Goal: Information Seeking & Learning: Learn about a topic

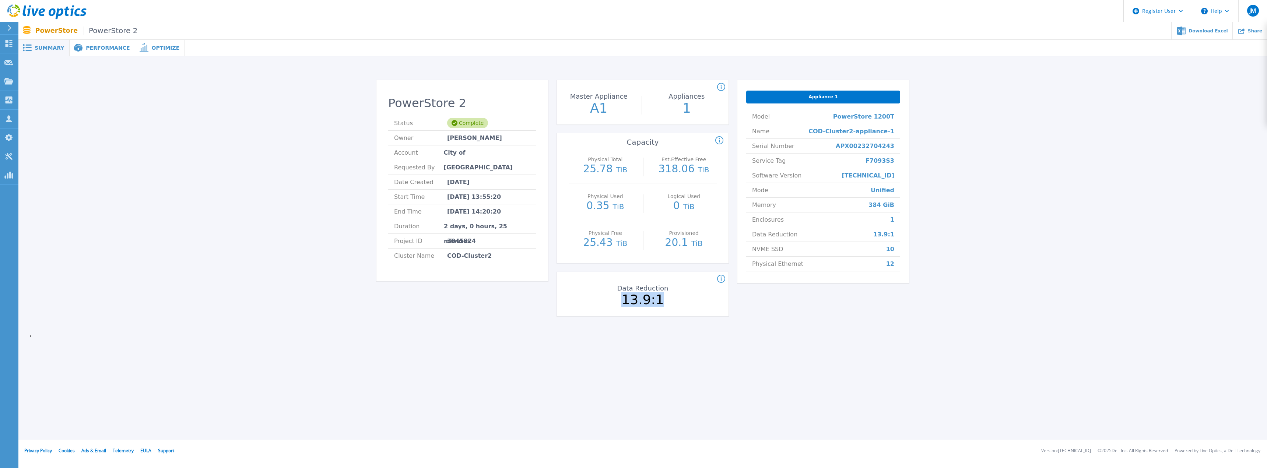
drag, startPoint x: 626, startPoint y: 303, endPoint x: 664, endPoint y: 303, distance: 37.9
click at [664, 303] on p "13.9:1" at bounding box center [642, 299] width 83 height 13
drag, startPoint x: 661, startPoint y: 169, endPoint x: 709, endPoint y: 175, distance: 48.2
click at [709, 175] on p "318.06 TiB" at bounding box center [684, 169] width 66 height 11
click at [102, 28] on span "PowerStore 2" at bounding box center [111, 31] width 54 height 8
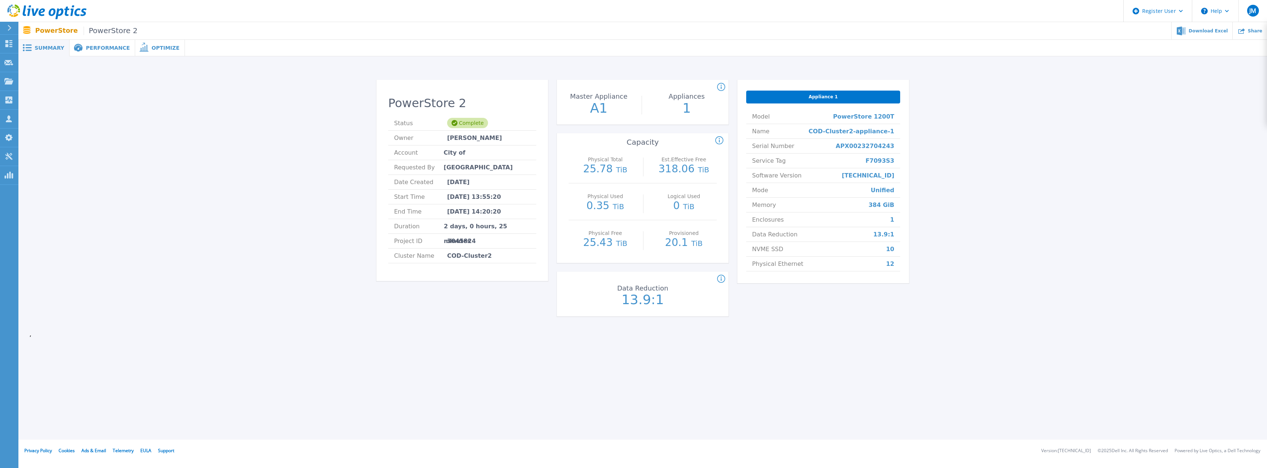
click at [102, 34] on span "PowerStore 2" at bounding box center [111, 31] width 54 height 8
click at [88, 31] on span "PowerStore 2" at bounding box center [111, 31] width 54 height 8
click at [38, 83] on p "Projects" at bounding box center [29, 81] width 20 height 19
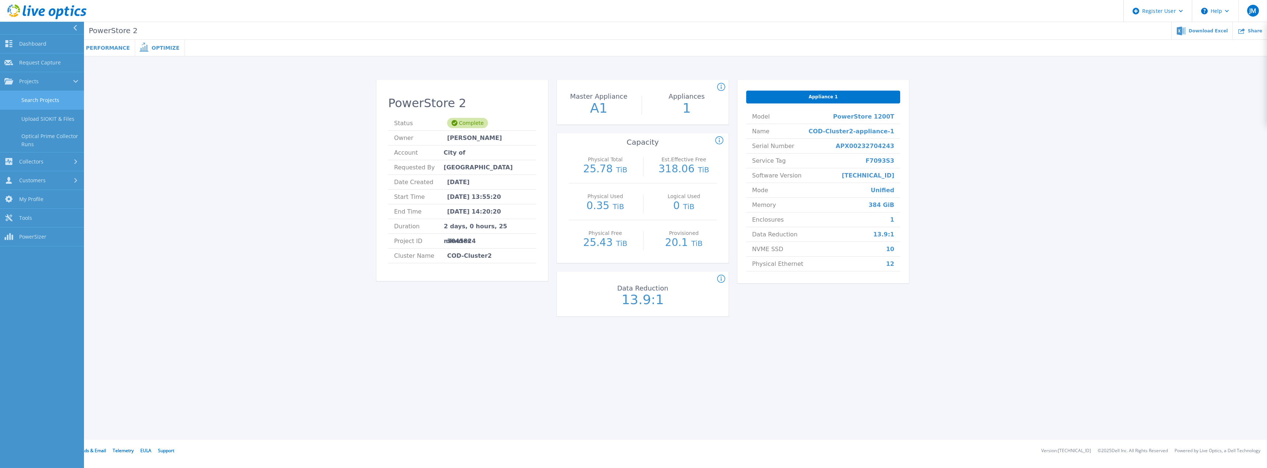
click at [38, 99] on link "Search Projects" at bounding box center [42, 100] width 84 height 19
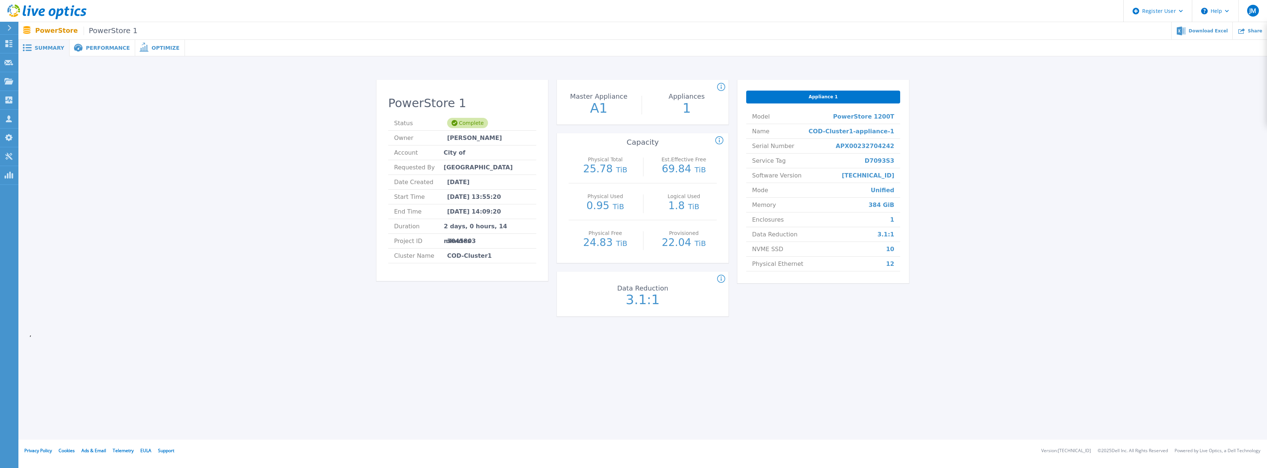
click at [1016, 274] on div "PowerStore 1 Status Complete Owner Aaron Grogan Account City of Duncanville Req…" at bounding box center [642, 199] width 1226 height 263
click at [97, 49] on span "Performance" at bounding box center [108, 47] width 44 height 5
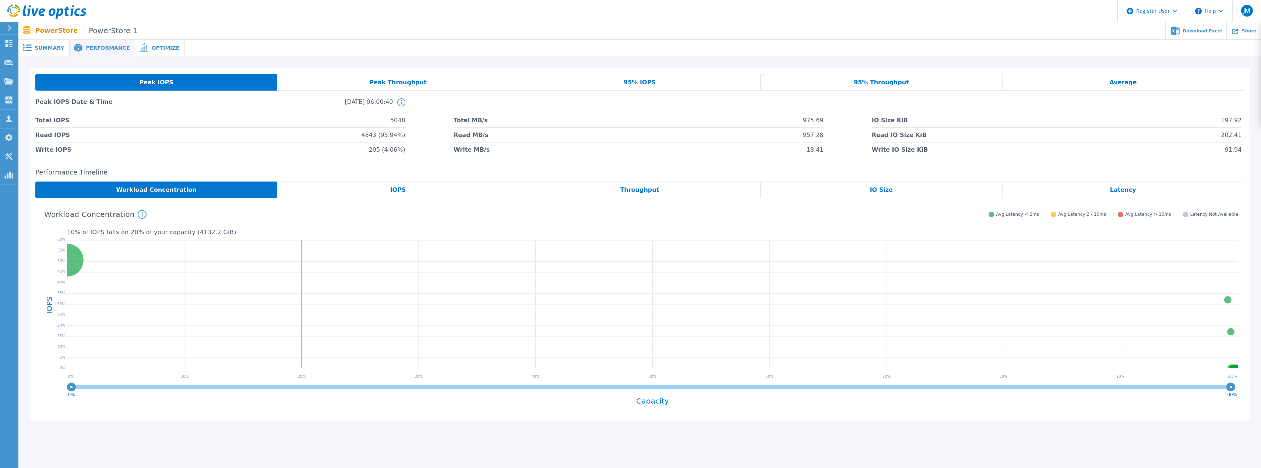
click at [151, 50] on span "Optimize" at bounding box center [165, 47] width 28 height 5
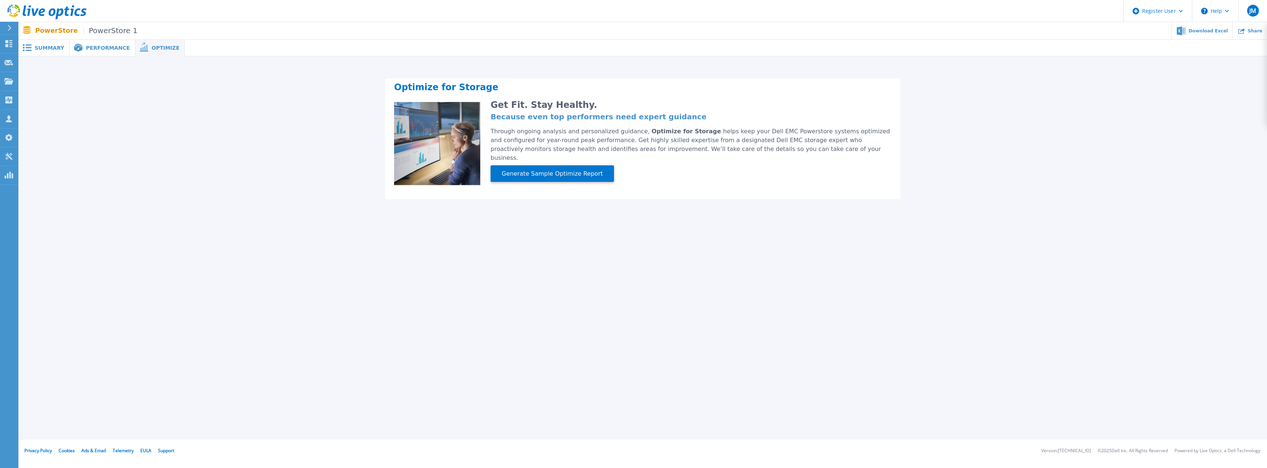
click at [105, 48] on span "Performance" at bounding box center [108, 47] width 44 height 5
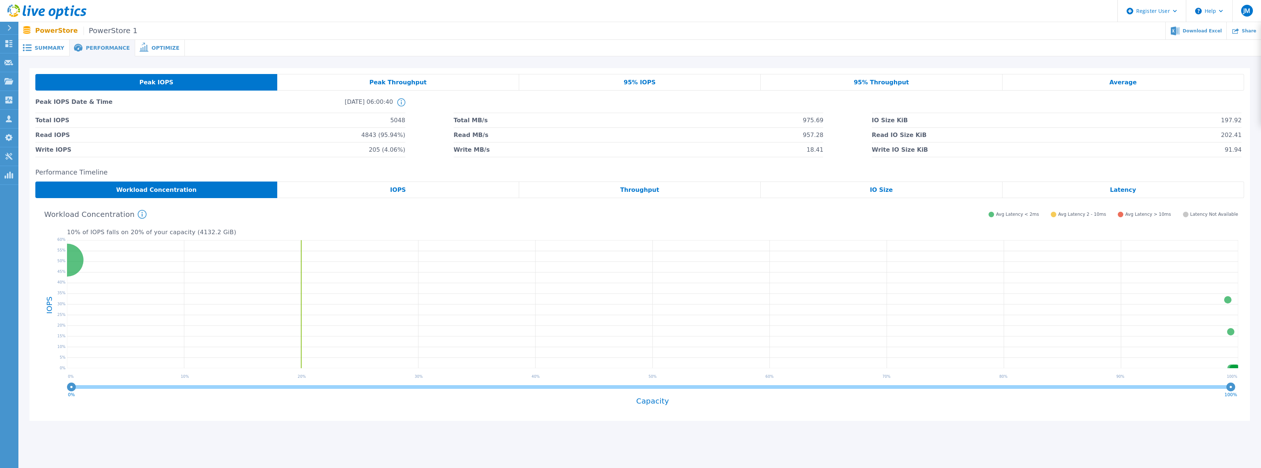
click at [44, 45] on span "Summary" at bounding box center [49, 47] width 29 height 5
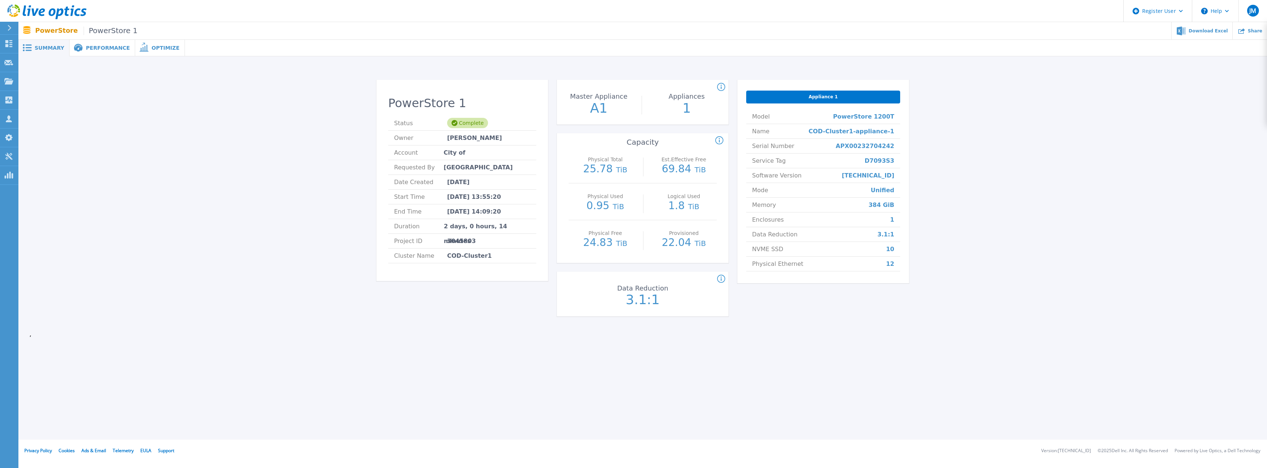
click at [752, 192] on span "Mode" at bounding box center [760, 190] width 16 height 14
drag, startPoint x: 900, startPoint y: 190, endPoint x: 864, endPoint y: 191, distance: 35.7
click at [864, 191] on div "Appliance 1 Model PowerStore 1200T Name COD-Cluster1-appliance-1 Serial Number …" at bounding box center [823, 181] width 172 height 203
click at [899, 190] on li "Mode Unified" at bounding box center [823, 190] width 154 height 15
drag, startPoint x: 902, startPoint y: 190, endPoint x: 756, endPoint y: 194, distance: 145.9
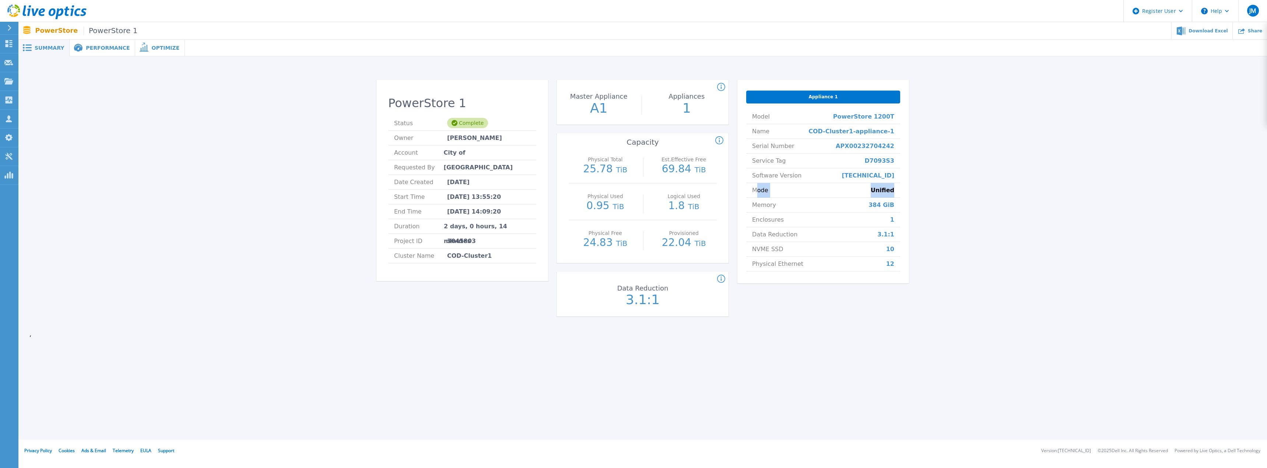
click at [757, 194] on div "Appliance 1 Model PowerStore 1200T Name COD-Cluster1-appliance-1 Serial Number …" at bounding box center [823, 181] width 172 height 203
click at [901, 187] on div "Appliance 1 Model PowerStore 1200T Name COD-Cluster1-appliance-1 Serial Number …" at bounding box center [823, 181] width 172 height 203
drag, startPoint x: 898, startPoint y: 189, endPoint x: 748, endPoint y: 191, distance: 150.3
click at [748, 191] on li "Mode Unified" at bounding box center [823, 190] width 154 height 15
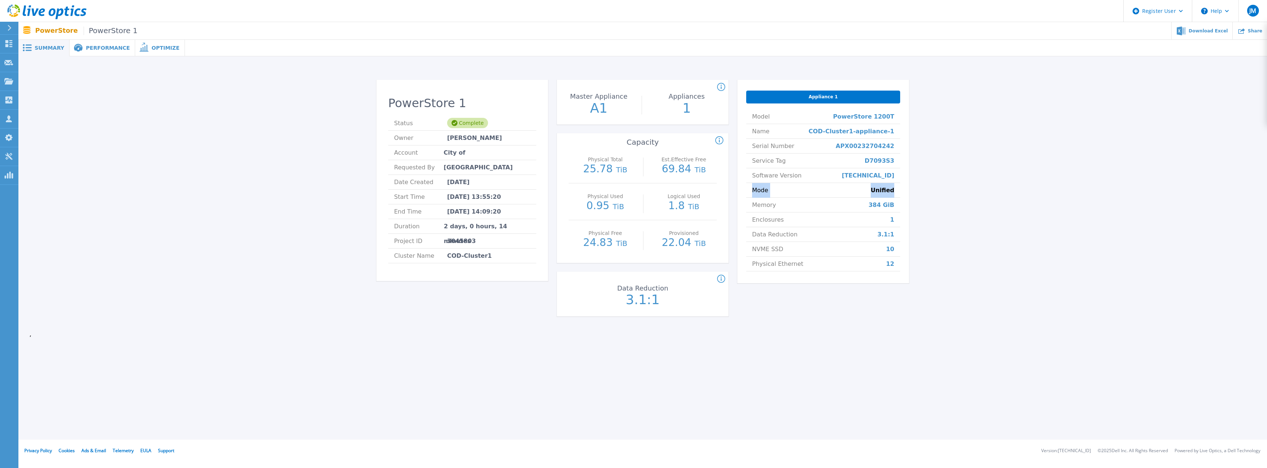
drag, startPoint x: 748, startPoint y: 191, endPoint x: 905, endPoint y: 190, distance: 157.3
click at [905, 190] on div "Appliance 1 Model PowerStore 1200T Name COD-Cluster1-appliance-1 Serial Number …" at bounding box center [823, 181] width 172 height 203
click at [907, 190] on div "Appliance 1 Model PowerStore 1200T Name COD-Cluster1-appliance-1 Serial Number …" at bounding box center [823, 181] width 172 height 203
drag, startPoint x: 580, startPoint y: 168, endPoint x: 627, endPoint y: 172, distance: 47.3
click at [627, 172] on p "25.78 TiB" at bounding box center [605, 169] width 66 height 11
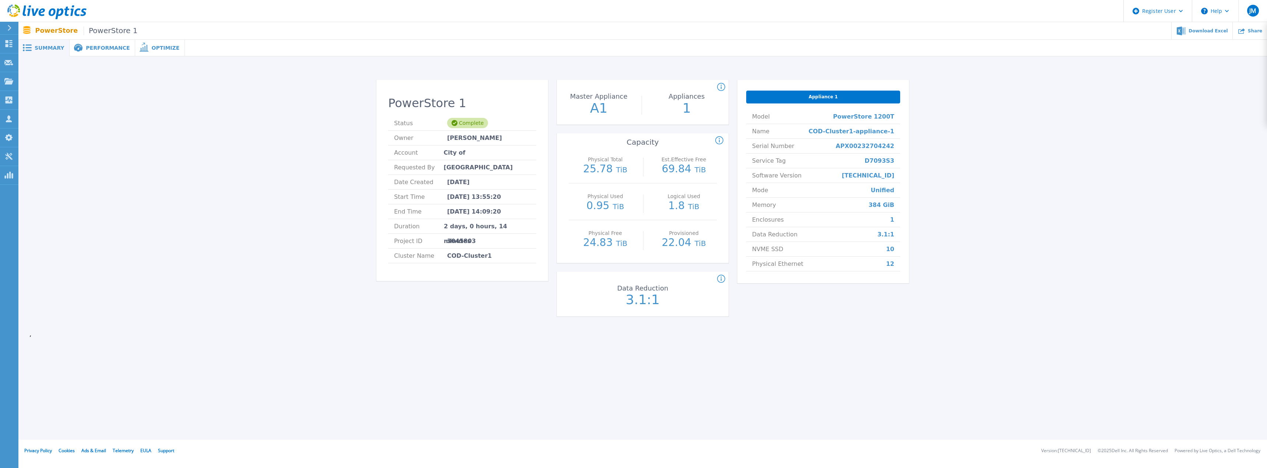
click at [643, 171] on div at bounding box center [643, 167] width 2 height 19
drag, startPoint x: 656, startPoint y: 172, endPoint x: 707, endPoint y: 171, distance: 50.8
click at [707, 171] on p "69.84 TiB" at bounding box center [684, 169] width 66 height 11
drag, startPoint x: 714, startPoint y: 171, endPoint x: 661, endPoint y: 172, distance: 52.3
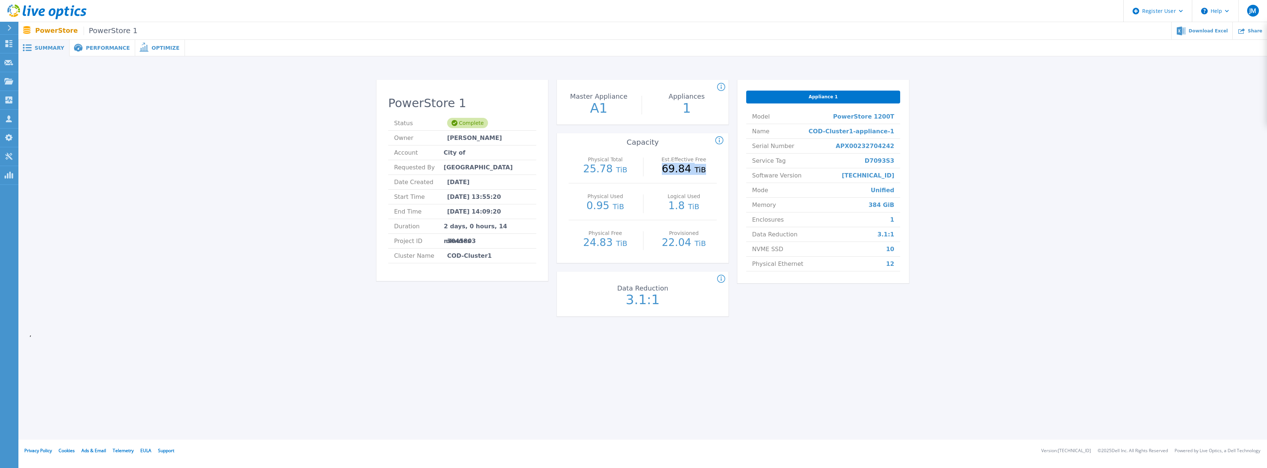
click at [661, 172] on p "69.84 TiB" at bounding box center [684, 169] width 66 height 11
click at [631, 171] on p "25.78 TiB" at bounding box center [605, 169] width 66 height 11
drag, startPoint x: 579, startPoint y: 173, endPoint x: 623, endPoint y: 174, distance: 44.2
click at [623, 174] on p "25.78 TiB" at bounding box center [605, 169] width 66 height 11
drag, startPoint x: 596, startPoint y: 160, endPoint x: 614, endPoint y: 162, distance: 18.9
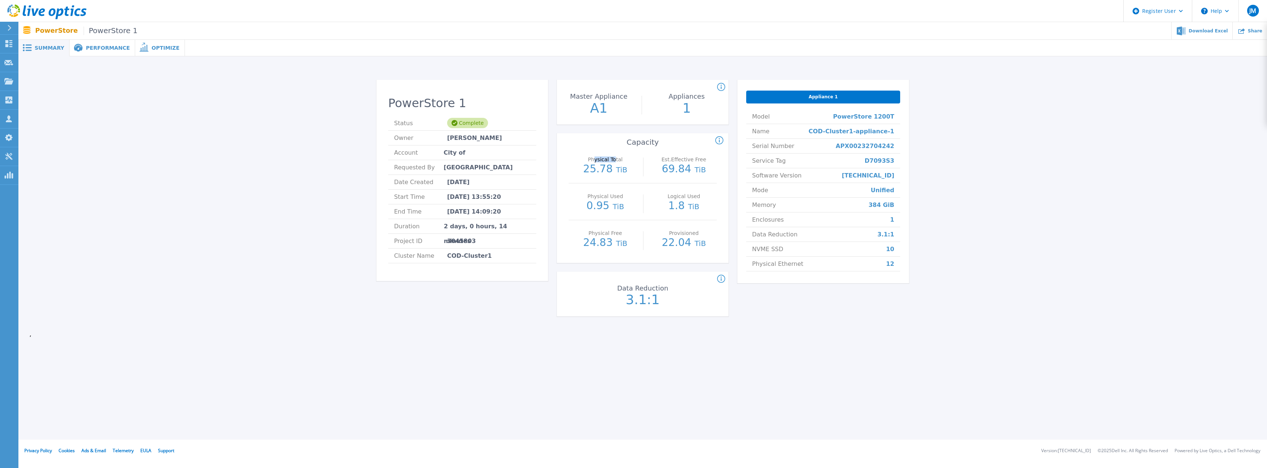
click at [614, 162] on p "Physical Total" at bounding box center [605, 159] width 62 height 5
drag, startPoint x: 661, startPoint y: 244, endPoint x: 712, endPoint y: 248, distance: 51.0
click at [712, 248] on p "22.04 TiB" at bounding box center [684, 243] width 66 height 11
click at [660, 245] on p "22.04 TiB" at bounding box center [684, 243] width 66 height 11
click at [660, 243] on p "22.04 TiB" at bounding box center [684, 243] width 66 height 11
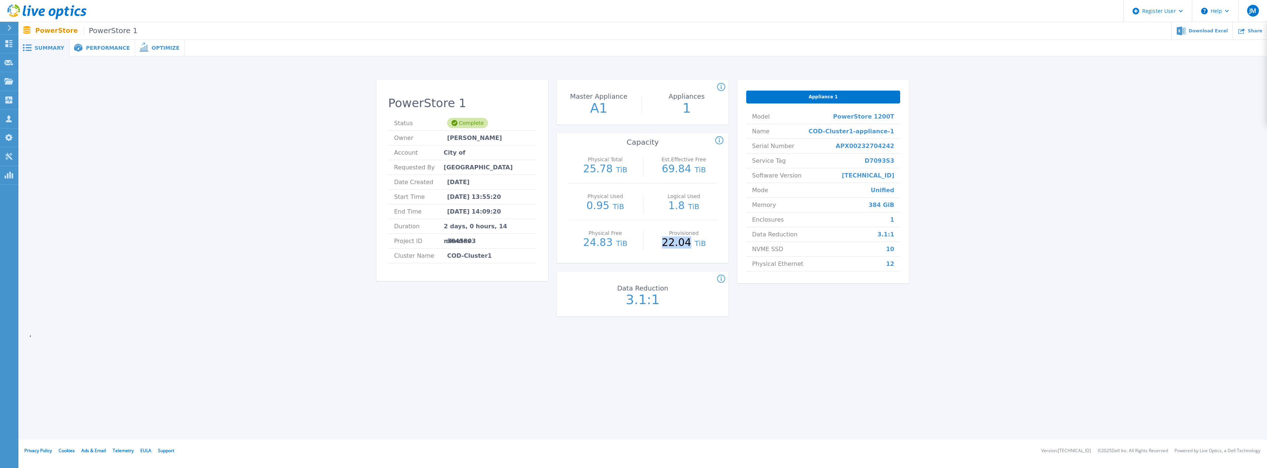
click at [660, 243] on p "22.04 TiB" at bounding box center [684, 243] width 66 height 11
click at [712, 243] on p "22.04 TiB" at bounding box center [684, 243] width 66 height 11
drag, startPoint x: 712, startPoint y: 243, endPoint x: 667, endPoint y: 241, distance: 44.6
click at [666, 245] on p "22.04 TiB" at bounding box center [684, 243] width 66 height 11
drag, startPoint x: 668, startPoint y: 171, endPoint x: 707, endPoint y: 172, distance: 38.3
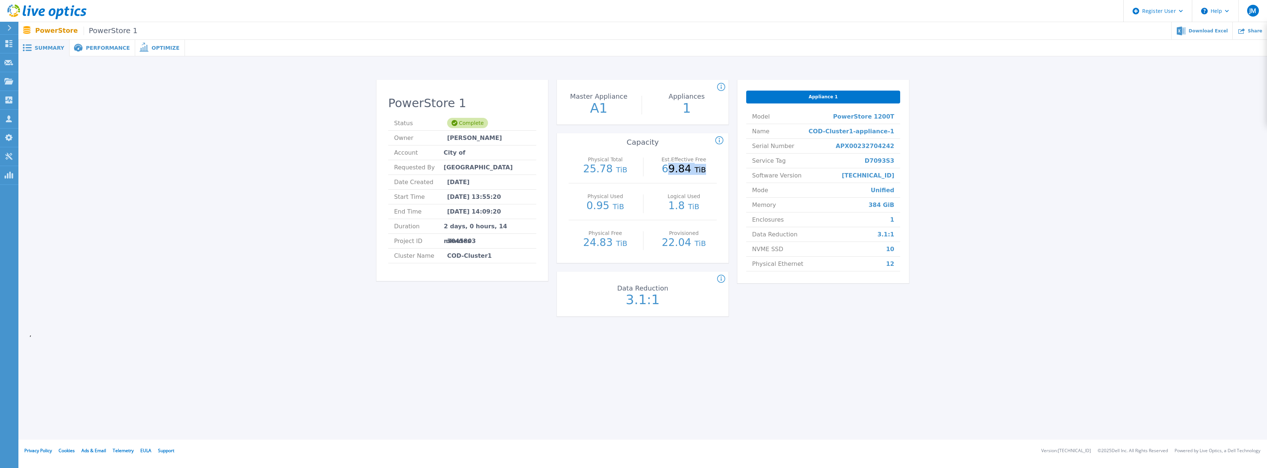
click at [707, 172] on p "69.84 TiB" at bounding box center [684, 169] width 66 height 11
drag, startPoint x: 705, startPoint y: 172, endPoint x: 662, endPoint y: 172, distance: 43.1
click at [662, 172] on p "69.84 TiB" at bounding box center [684, 169] width 66 height 11
drag, startPoint x: 626, startPoint y: 303, endPoint x: 656, endPoint y: 305, distance: 29.9
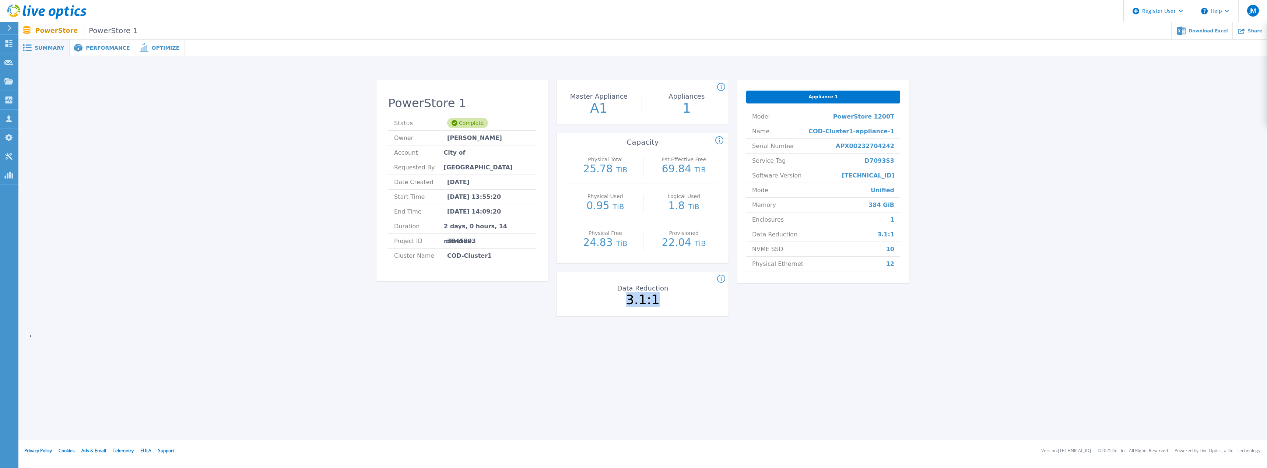
click at [656, 305] on p "3.1:1" at bounding box center [642, 299] width 83 height 13
drag, startPoint x: 626, startPoint y: 302, endPoint x: 666, endPoint y: 303, distance: 39.4
click at [666, 303] on p "3.1:1" at bounding box center [642, 299] width 83 height 13
click at [711, 156] on div "Est.Effective Free 69.84 TiB" at bounding box center [684, 165] width 66 height 37
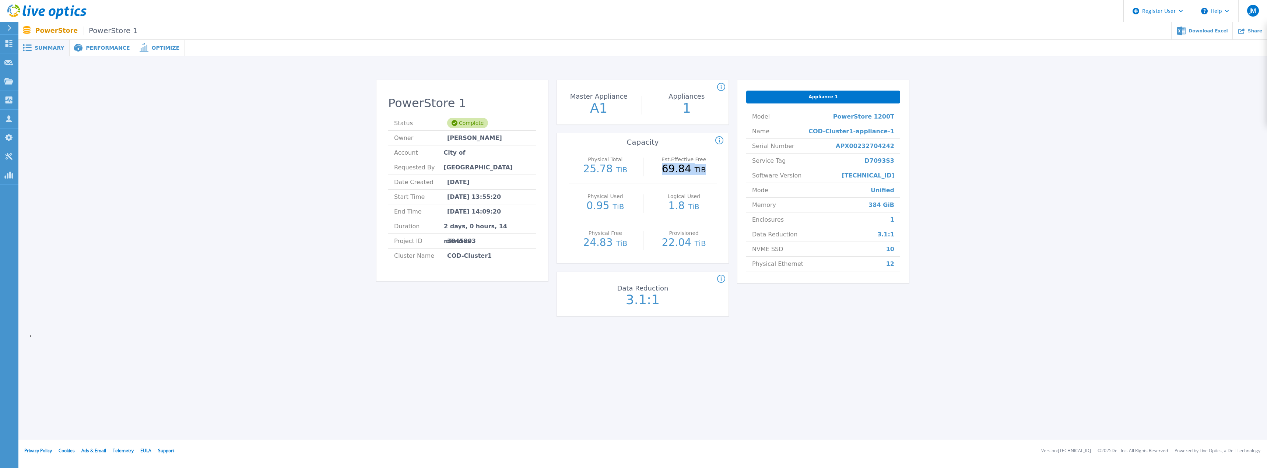
drag, startPoint x: 706, startPoint y: 166, endPoint x: 656, endPoint y: 167, distance: 50.1
click at [656, 167] on p "69.84 TiB" at bounding box center [684, 169] width 66 height 11
click at [658, 167] on p "69.84 TiB" at bounding box center [684, 169] width 66 height 11
drag, startPoint x: 664, startPoint y: 169, endPoint x: 709, endPoint y: 171, distance: 44.2
click at [709, 171] on p "69.84 TiB" at bounding box center [684, 169] width 66 height 11
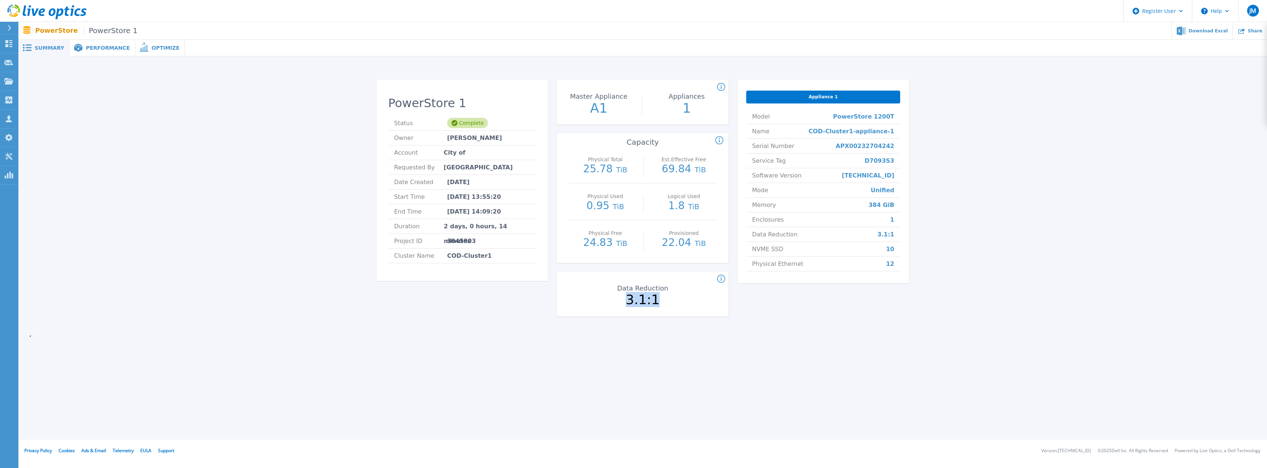
drag, startPoint x: 625, startPoint y: 303, endPoint x: 667, endPoint y: 303, distance: 42.0
click at [667, 303] on p "3.1:1" at bounding box center [642, 299] width 83 height 13
click at [657, 304] on p "3.1:1" at bounding box center [642, 299] width 83 height 13
drag, startPoint x: 674, startPoint y: 302, endPoint x: 605, endPoint y: 307, distance: 68.7
click at [605, 307] on div "Data Reduction 3.1:1" at bounding box center [642, 295] width 83 height 37
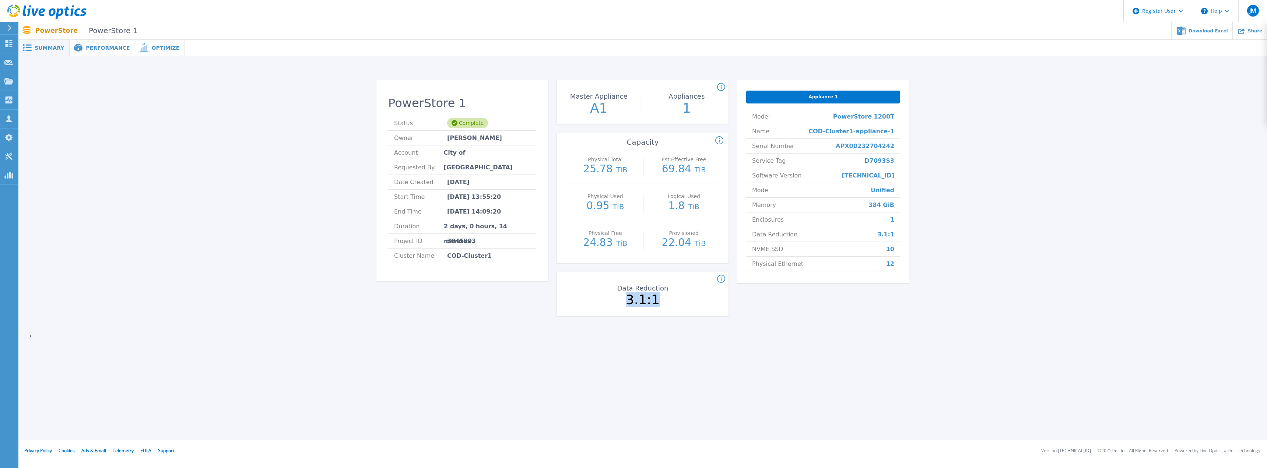
click at [605, 307] on div "Data Reduction 3.1:1" at bounding box center [642, 295] width 83 height 37
drag, startPoint x: 605, startPoint y: 307, endPoint x: 667, endPoint y: 308, distance: 61.5
click at [667, 308] on div "Data Reduction 3.1:1" at bounding box center [642, 295] width 83 height 37
drag, startPoint x: 706, startPoint y: 172, endPoint x: 661, endPoint y: 169, distance: 44.7
click at [661, 169] on p "69.84 TiB" at bounding box center [684, 169] width 66 height 11
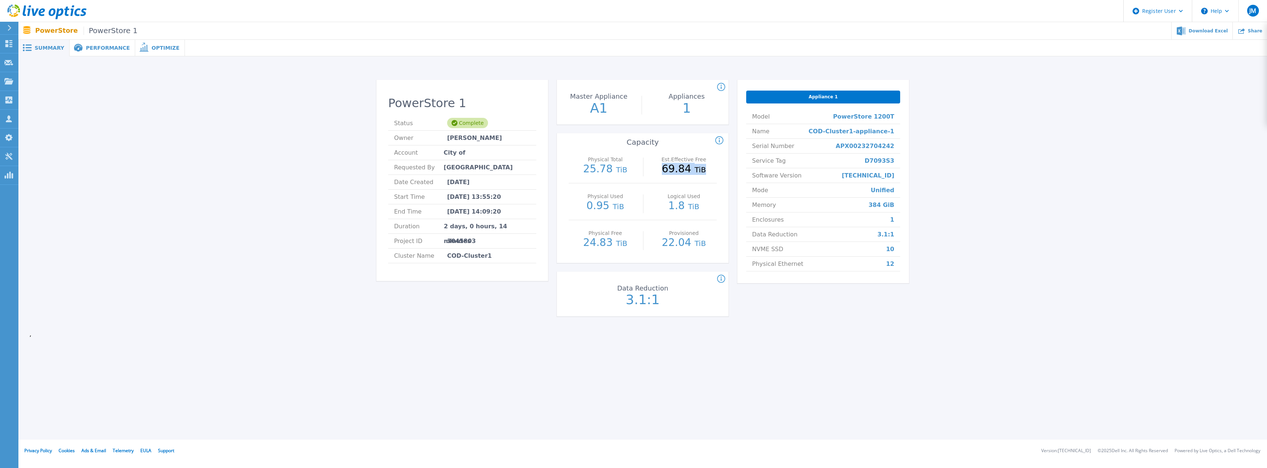
click at [692, 170] on p "69.84 TiB" at bounding box center [684, 169] width 66 height 11
drag, startPoint x: 706, startPoint y: 171, endPoint x: 656, endPoint y: 172, distance: 49.4
click at [656, 172] on p "69.84 TiB" at bounding box center [684, 169] width 66 height 11
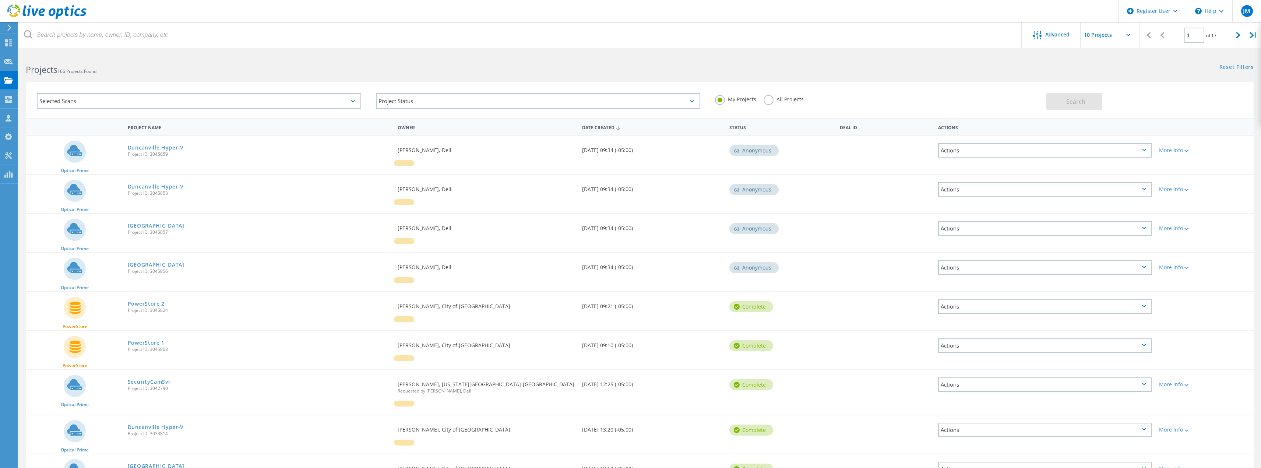
click at [157, 145] on link "Duncanville Hyper-V" at bounding box center [156, 147] width 56 height 5
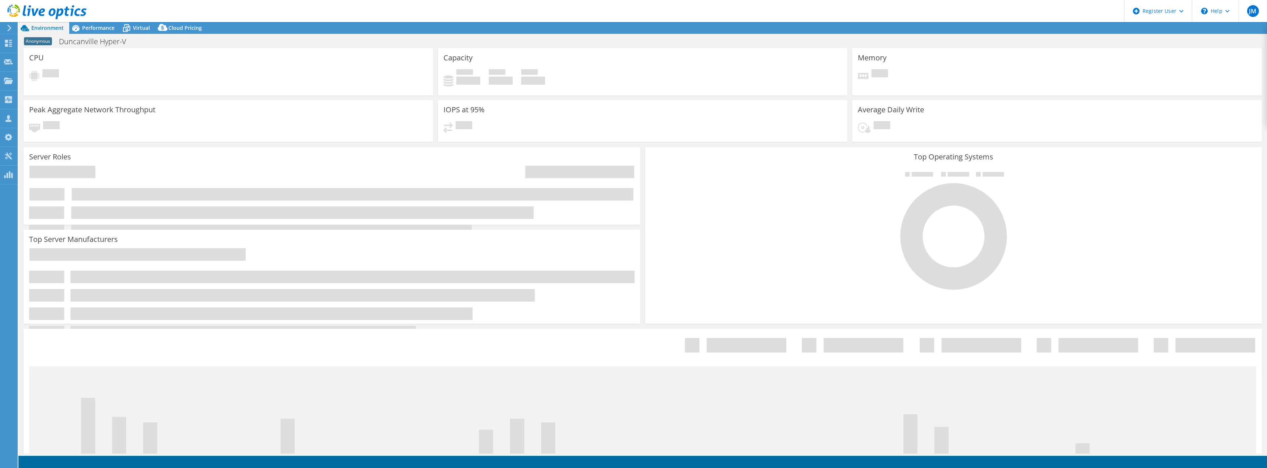
select select "USD"
